Goal: Task Accomplishment & Management: Complete application form

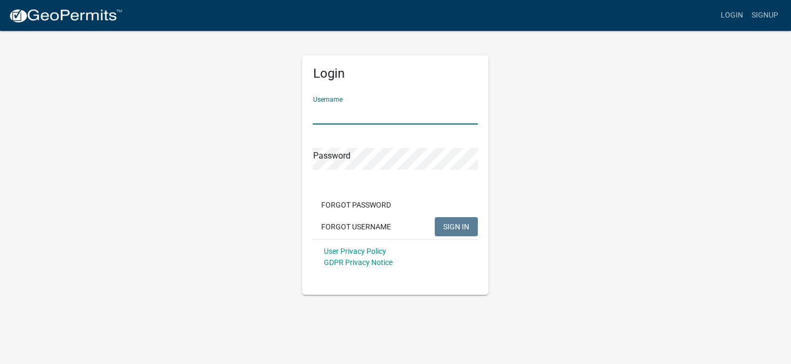
click at [357, 108] on input "Username" at bounding box center [395, 114] width 165 height 22
type input "[EMAIL_ADDRESS][DOMAIN_NAME]"
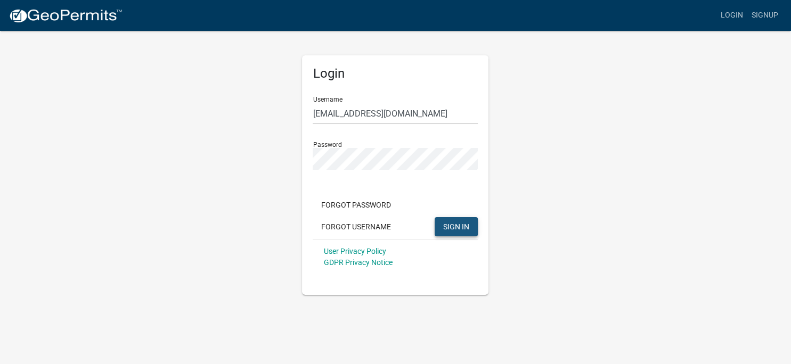
click at [457, 225] on span "SIGN IN" at bounding box center [456, 226] width 26 height 9
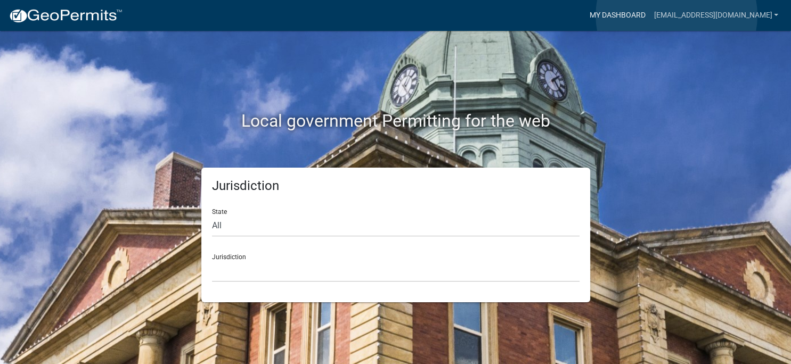
click at [649, 15] on link "My Dashboard" at bounding box center [617, 15] width 64 height 20
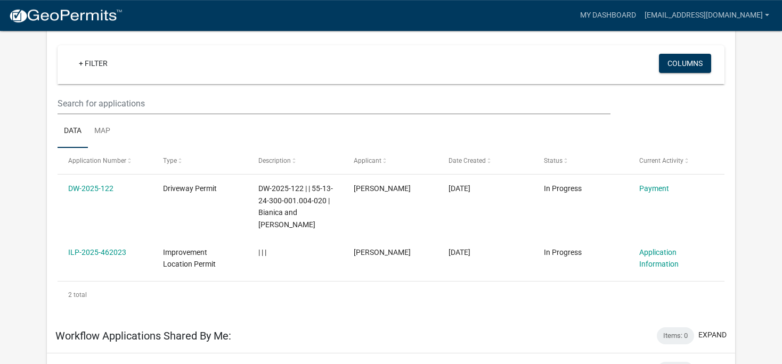
scroll to position [112, 0]
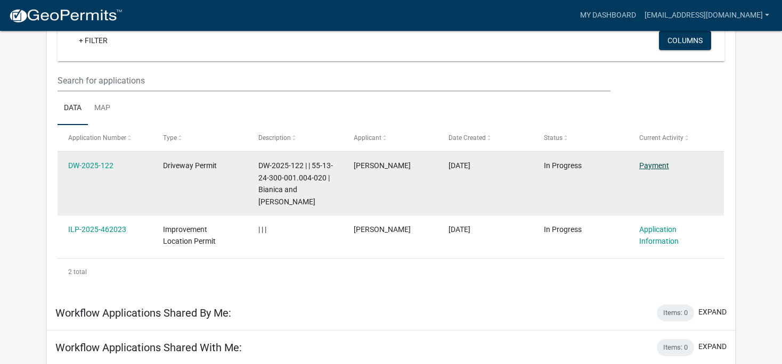
click at [654, 165] on link "Payment" at bounding box center [654, 165] width 30 height 9
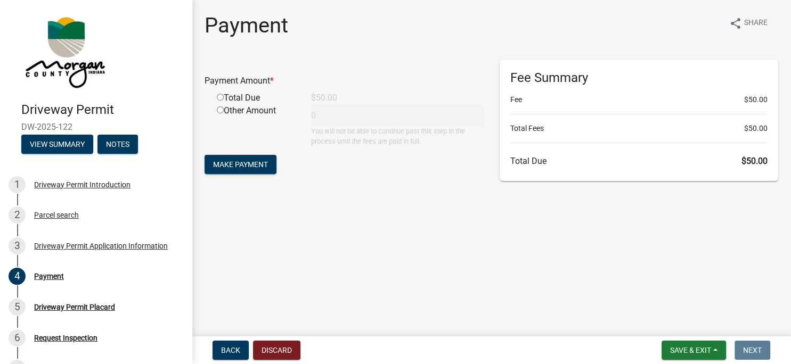
drag, startPoint x: 654, startPoint y: 165, endPoint x: 621, endPoint y: 165, distance: 32.5
click at [621, 165] on h6 "Total Due $50.00" at bounding box center [639, 161] width 258 height 10
click at [239, 168] on span "Make Payment" at bounding box center [240, 164] width 55 height 9
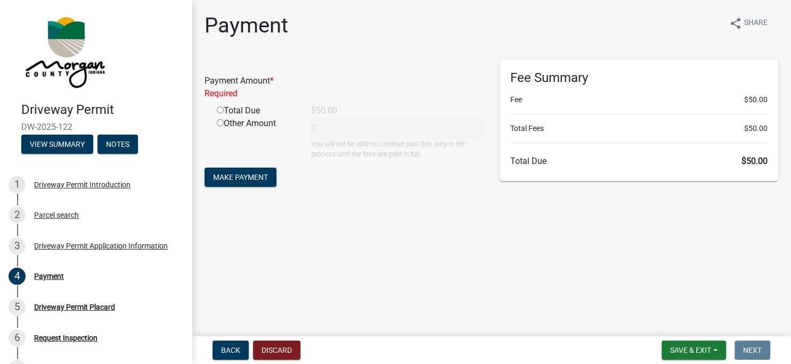
click at [220, 108] on input "radio" at bounding box center [220, 110] width 7 height 7
radio input "true"
type input "50"
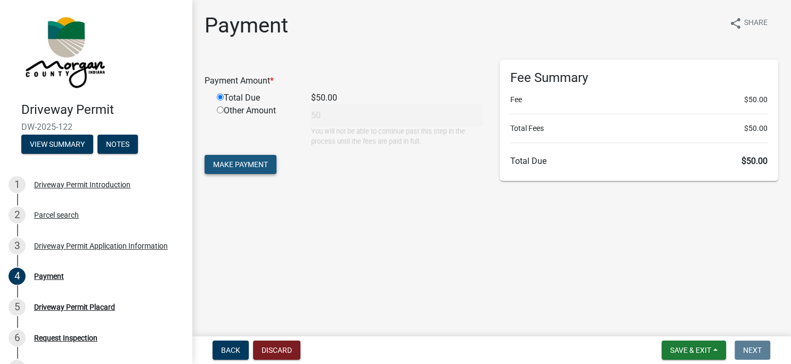
click at [227, 158] on button "Make Payment" at bounding box center [241, 164] width 72 height 19
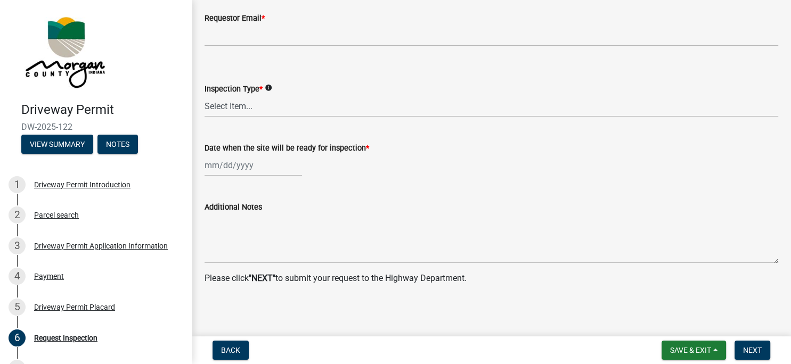
scroll to position [318, 0]
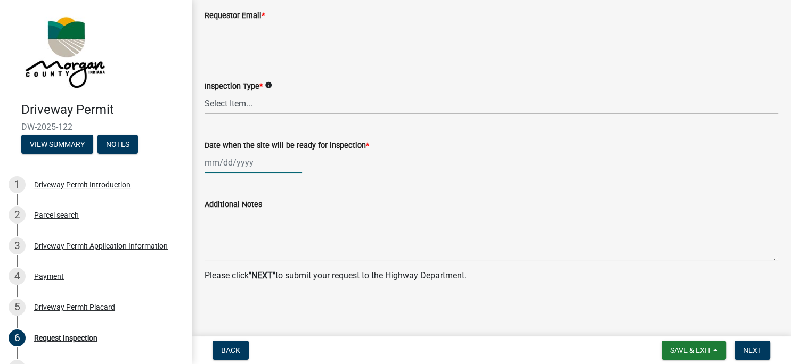
click at [209, 161] on input "Date when the site will be ready for inspection *" at bounding box center [253, 163] width 97 height 22
select select "8"
select select "2025"
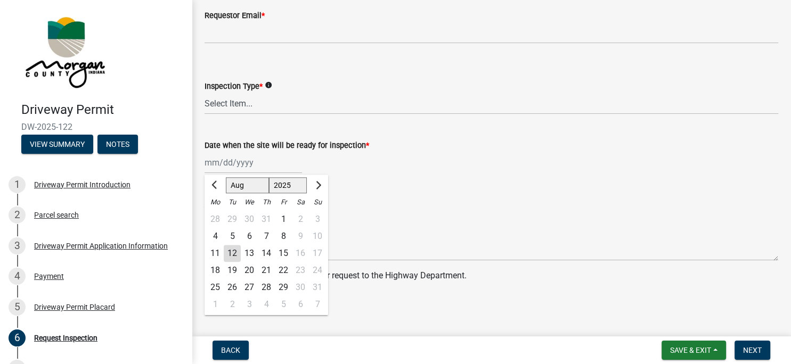
click at [216, 269] on div "18" at bounding box center [215, 270] width 17 height 17
type input "08/18/2025"
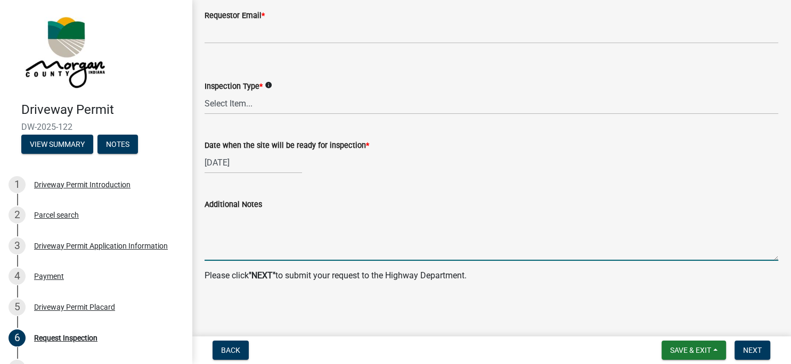
click at [231, 247] on textarea "Additional Notes" at bounding box center [492, 236] width 574 height 50
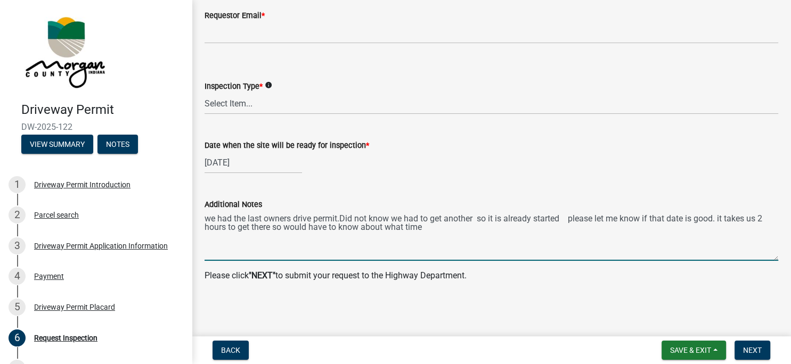
click at [106, 158] on header "Driveway Permit DW-2025-122 View Summary Notes" at bounding box center [96, 82] width 192 height 165
click at [274, 229] on textarea "we had the last owners drive permit.Did not know we had to get another so it is…" at bounding box center [492, 236] width 574 height 50
click at [443, 237] on textarea "we had the last owners drive permit.Did not know we had to get another so it is…" at bounding box center [492, 236] width 574 height 50
type textarea "we had the last owners drive permit.Did not know we had to get another so it is…"
click at [695, 348] on span "Save & Exit" at bounding box center [690, 350] width 41 height 9
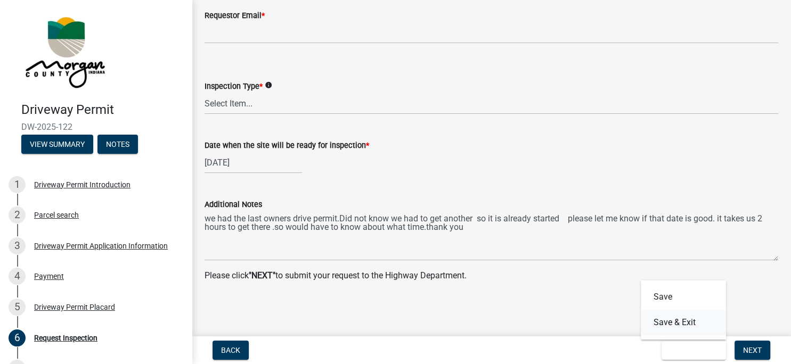
click at [674, 320] on button "Save & Exit" at bounding box center [683, 323] width 85 height 26
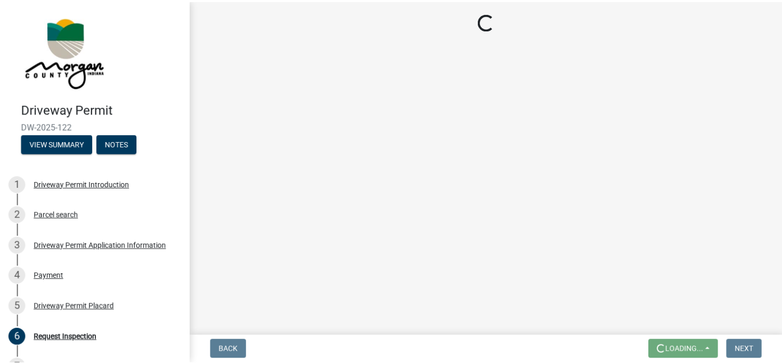
scroll to position [0, 0]
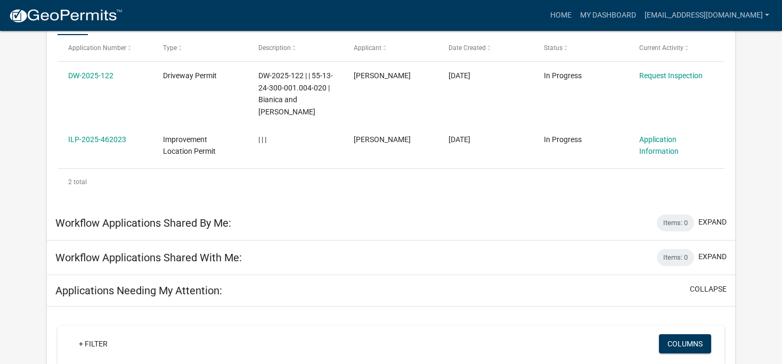
scroll to position [206, 0]
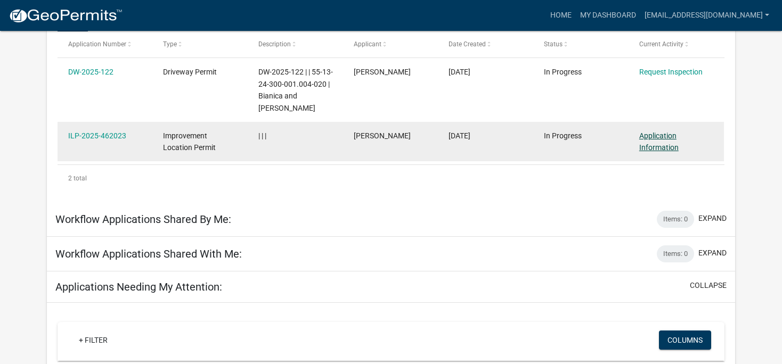
click at [657, 133] on link "Application Information" at bounding box center [658, 142] width 39 height 21
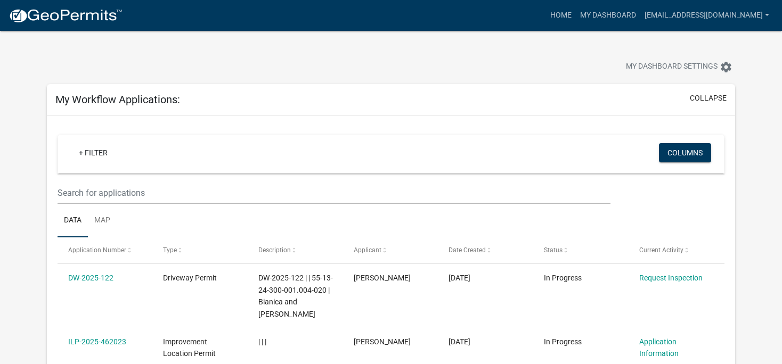
scroll to position [315, 0]
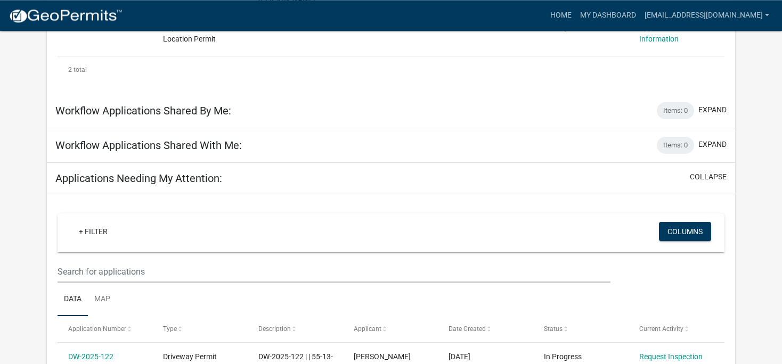
click at [779, 328] on app-user-applications "more_horiz Home My Dashboard Eltz1@aol.com Account Logout My Dashboard Settings…" at bounding box center [391, 119] width 782 height 806
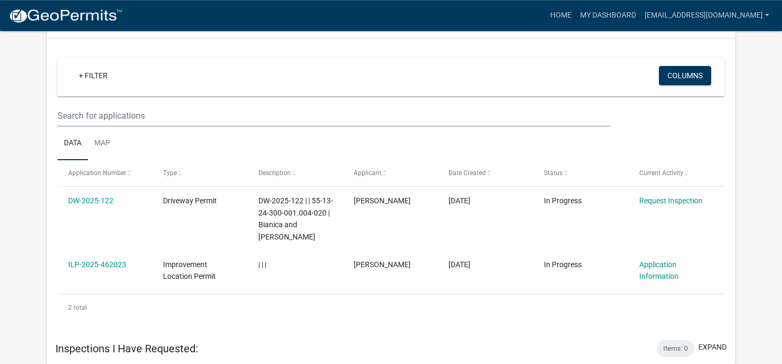
scroll to position [471, 0]
click at [332, 136] on ul "Data Map" at bounding box center [391, 144] width 666 height 34
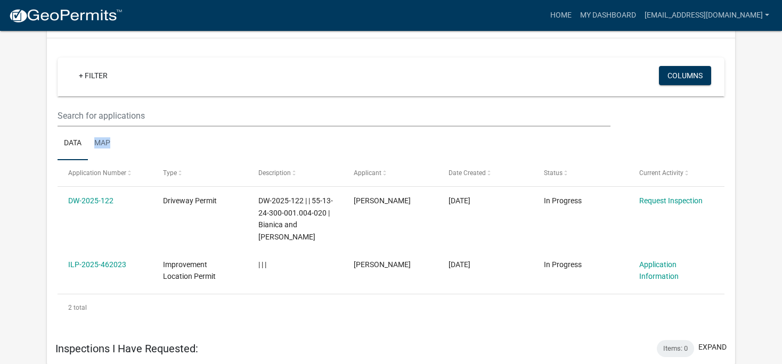
click at [332, 136] on ul "Data Map" at bounding box center [391, 144] width 666 height 34
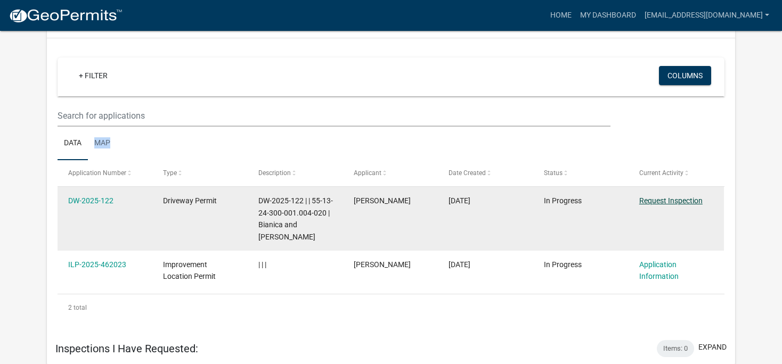
click at [658, 199] on link "Request Inspection" at bounding box center [670, 201] width 63 height 9
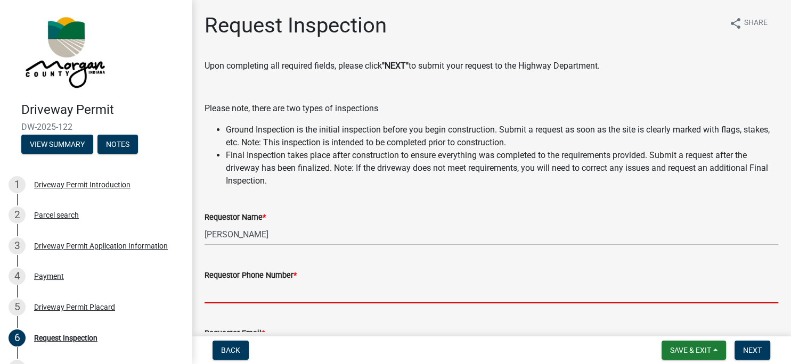
drag, startPoint x: 622, startPoint y: 294, endPoint x: 681, endPoint y: 272, distance: 62.5
click at [681, 282] on input "Requestor Phone Number *" at bounding box center [492, 293] width 574 height 22
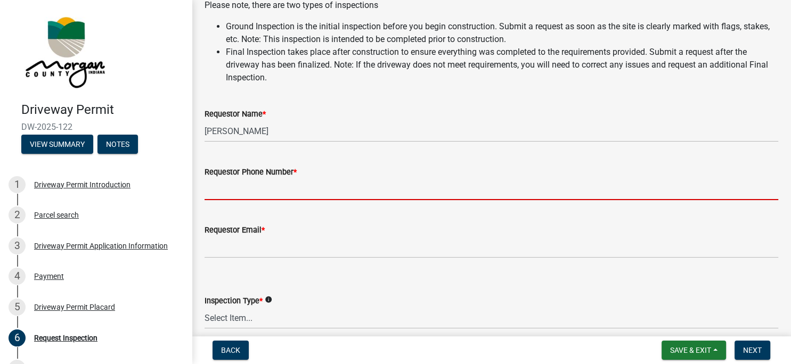
scroll to position [107, 0]
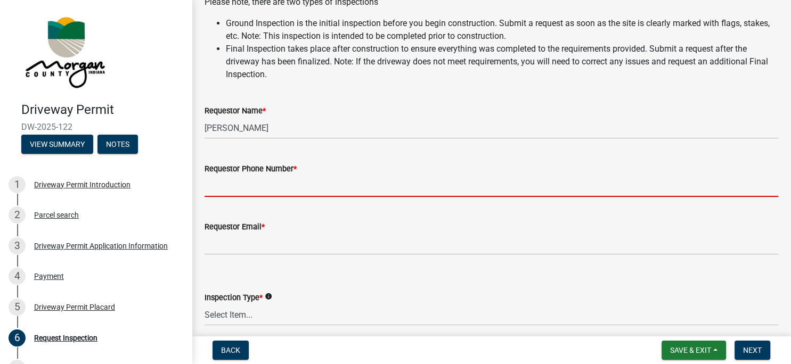
click at [283, 176] on input "Requestor Phone Number *" at bounding box center [492, 186] width 574 height 22
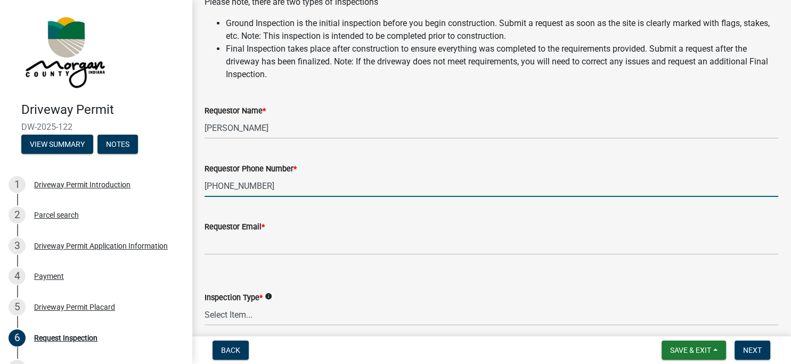
type input "317-753-0290"
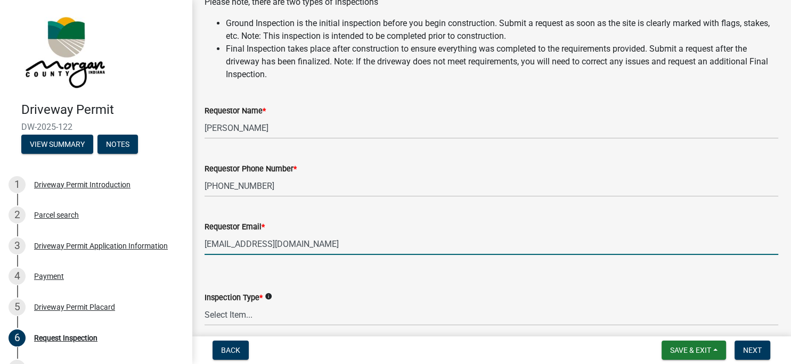
type input "[EMAIL_ADDRESS][DOMAIN_NAME]"
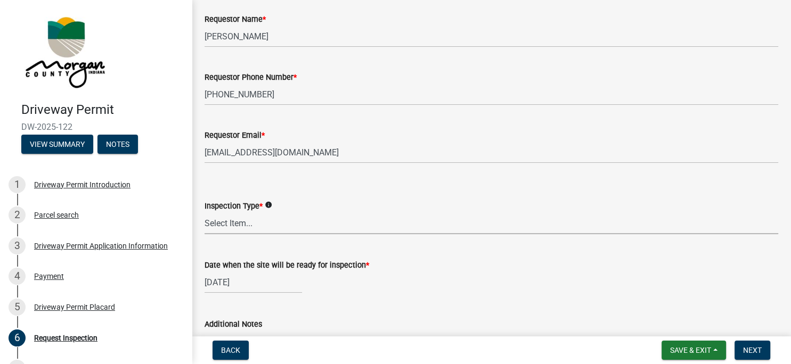
scroll to position [203, 0]
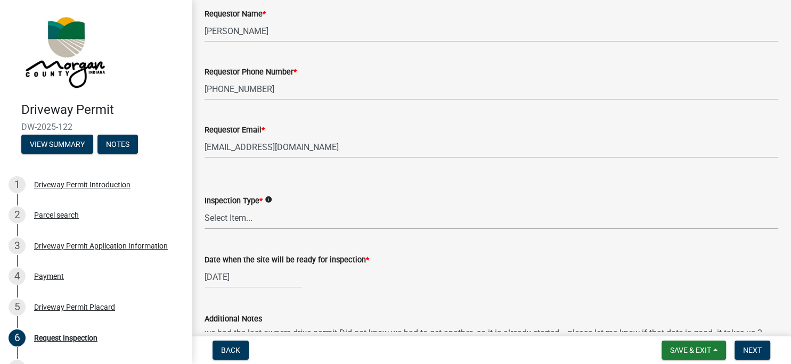
click at [272, 201] on icon "info" at bounding box center [268, 199] width 7 height 7
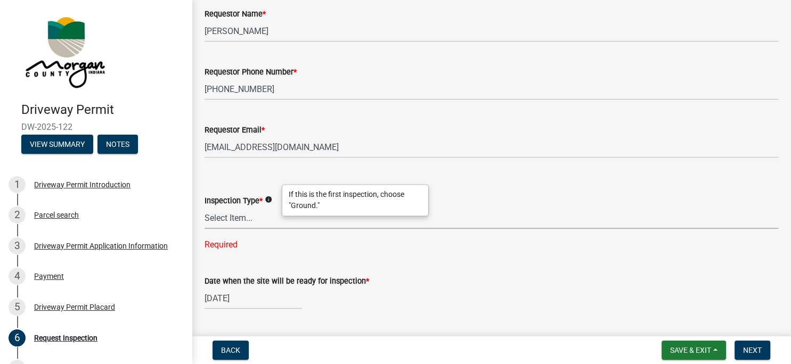
click at [205, 207] on select "Select Item... Ground Final" at bounding box center [492, 218] width 574 height 22
click option "Ground" at bounding box center [0, 0] width 0 height 0
select select "dfa65b67-c15e-48ca-ba74-3b729e7c073f"
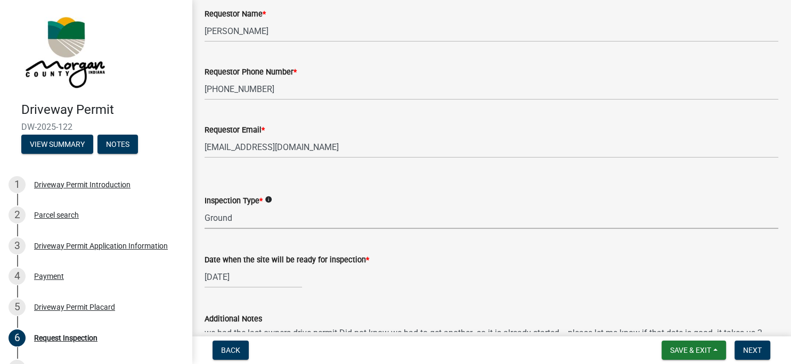
click at [205, 207] on select "Select Item... Ground Final" at bounding box center [492, 218] width 574 height 22
click at [265, 221] on select "Select Item... Ground Final" at bounding box center [492, 218] width 574 height 22
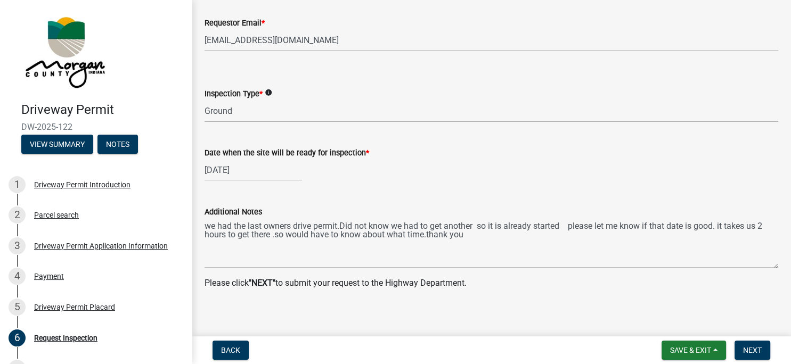
scroll to position [318, 0]
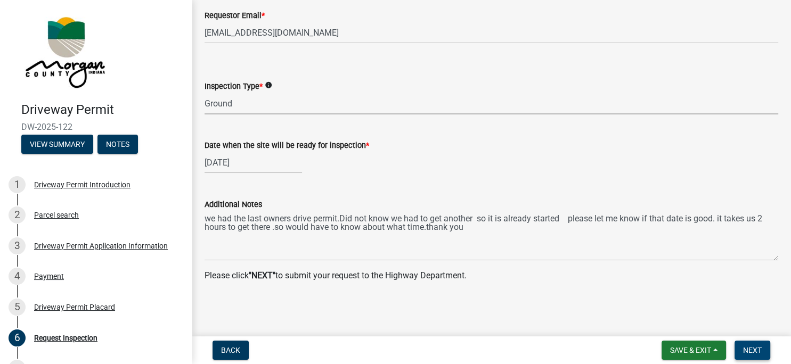
click at [752, 345] on button "Next" at bounding box center [752, 350] width 36 height 19
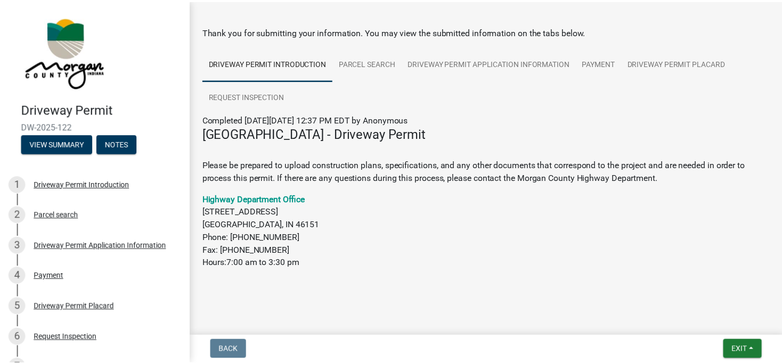
scroll to position [35, 0]
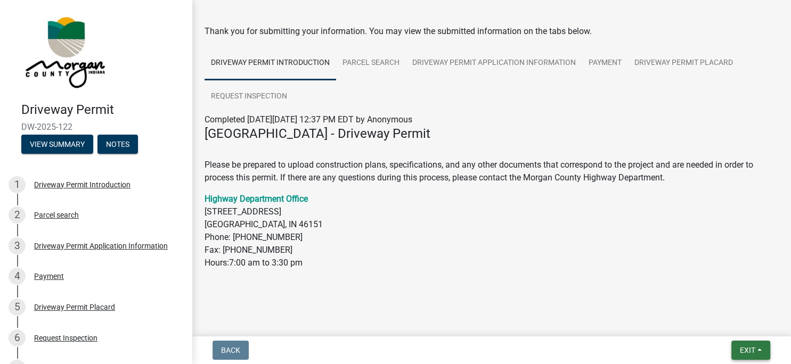
click at [744, 350] on span "Exit" at bounding box center [747, 350] width 15 height 9
click at [717, 323] on button "Save & Exit" at bounding box center [727, 323] width 85 height 26
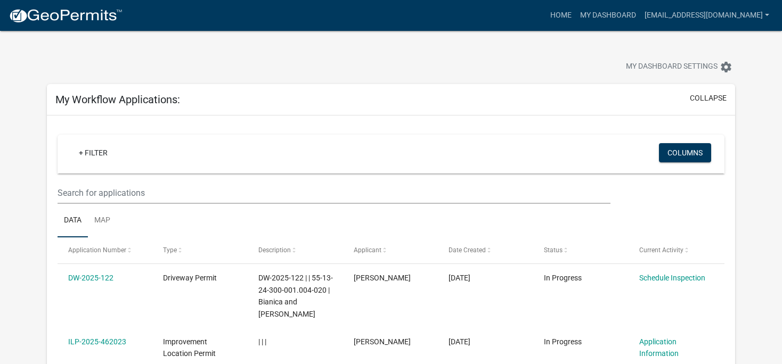
click at [623, 235] on ul "Data Map" at bounding box center [391, 221] width 666 height 34
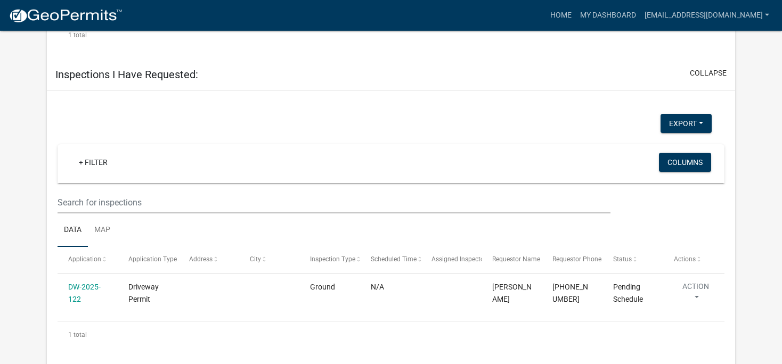
scroll to position [684, 0]
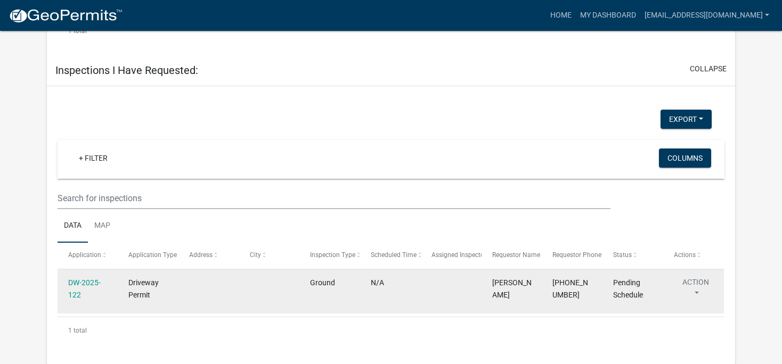
click at [696, 284] on button "Action" at bounding box center [696, 290] width 44 height 27
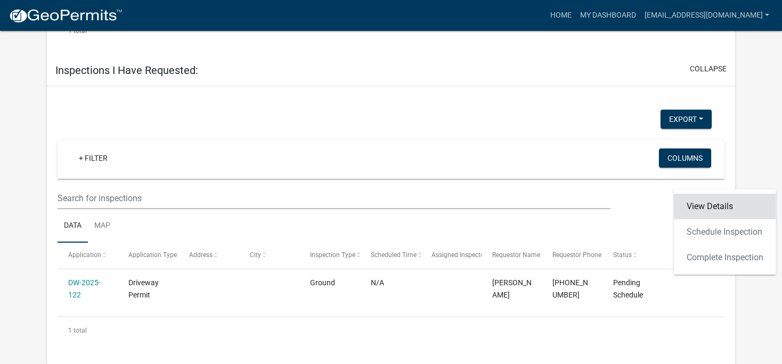
click at [707, 207] on link "View Details" at bounding box center [725, 207] width 102 height 26
